Goal: Task Accomplishment & Management: Manage account settings

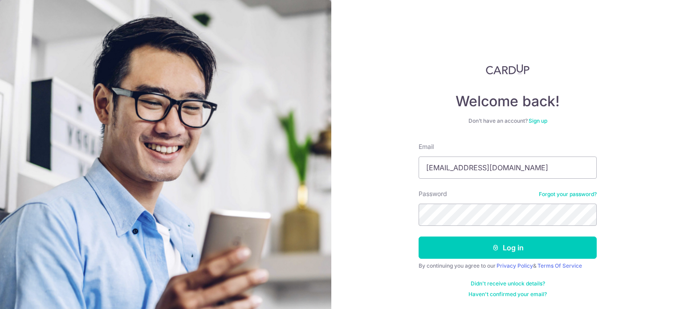
type input "[EMAIL_ADDRESS][DOMAIN_NAME]"
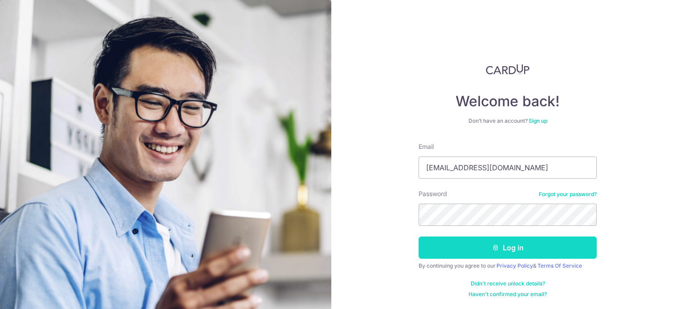
click at [482, 249] on button "Log in" at bounding box center [507, 248] width 178 height 22
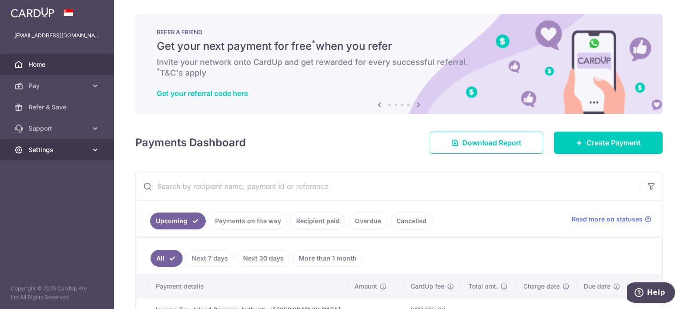
click at [95, 154] on link "Settings" at bounding box center [57, 149] width 114 height 21
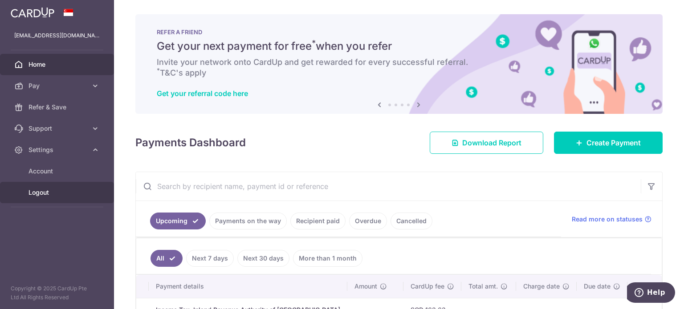
click at [45, 190] on span "Logout" at bounding box center [57, 192] width 59 height 9
